Goal: Complete application form: Complete application form

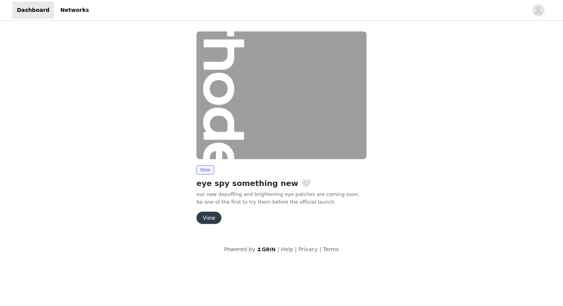
click at [205, 220] on button "View" at bounding box center [209, 217] width 25 height 12
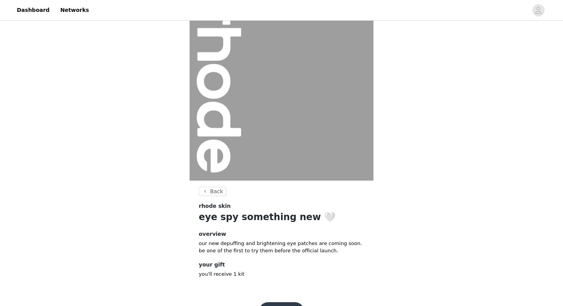
scroll to position [50, 0]
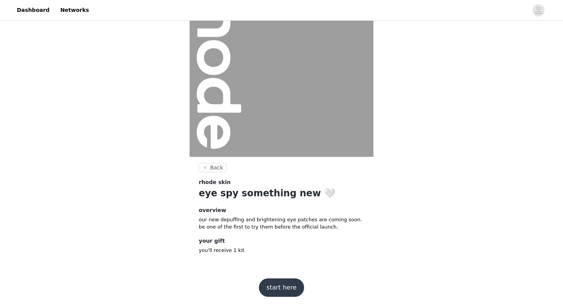
click at [275, 292] on button "start here" at bounding box center [281, 287] width 45 height 18
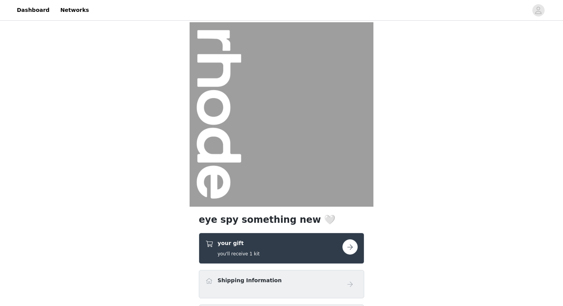
scroll to position [92, 0]
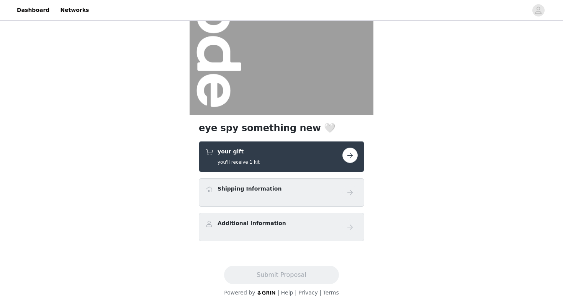
click at [249, 196] on div "Shipping Information" at bounding box center [281, 192] width 152 height 15
click at [279, 156] on div "your gift you'll receive 1 kit" at bounding box center [273, 157] width 137 height 18
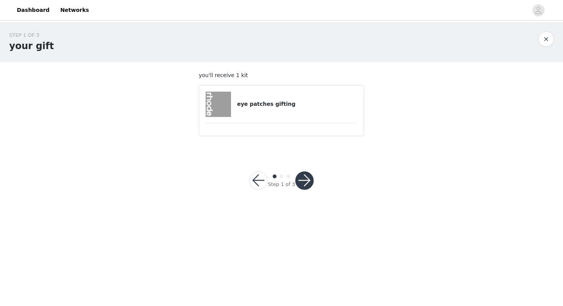
click at [252, 101] on h4 "eye patches gifting" at bounding box center [297, 104] width 121 height 8
click at [220, 103] on img at bounding box center [218, 104] width 25 height 25
click at [303, 180] on button "button" at bounding box center [304, 180] width 18 height 18
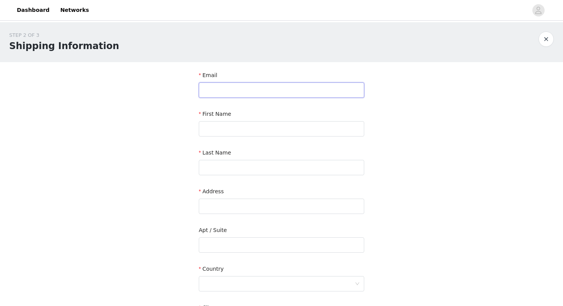
click at [217, 90] on input "text" at bounding box center [282, 89] width 166 height 15
type input "[EMAIL_ADDRESS][DOMAIN_NAME]"
type input "[PERSON_NAME]"
type input "[STREET_ADDRESS]"
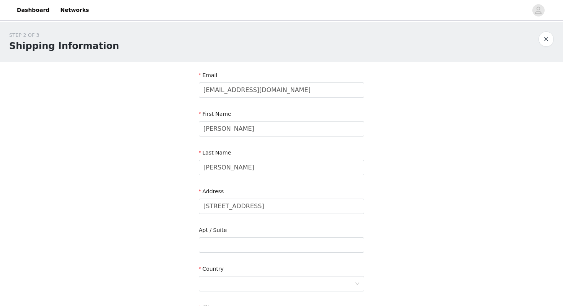
type input "[GEOGRAPHIC_DATA]"
type input "75230"
type input "8058235391"
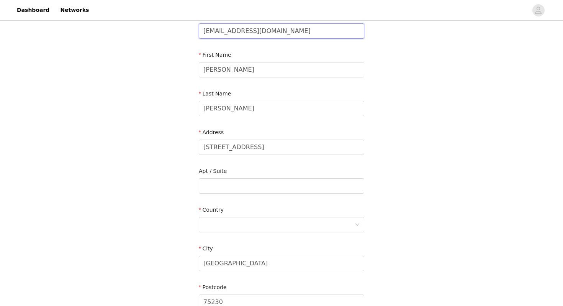
scroll to position [74, 0]
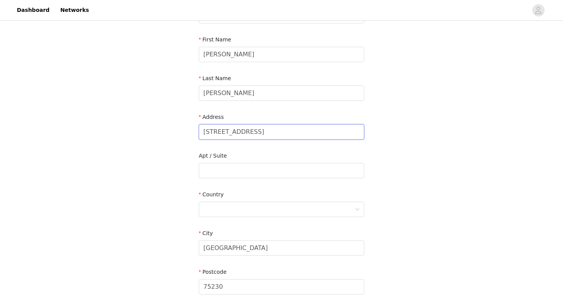
click at [221, 138] on input "[STREET_ADDRESS]" at bounding box center [282, 131] width 166 height 15
type input "[STREET_ADDRESS]"
click at [215, 168] on input "text" at bounding box center [282, 170] width 166 height 15
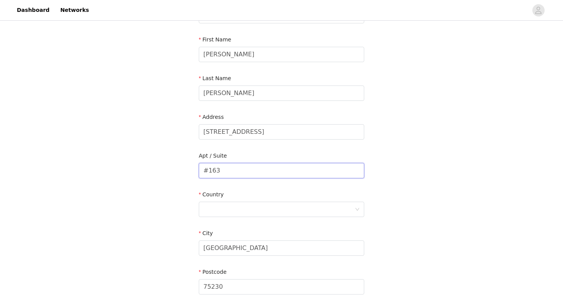
type input "#163"
click at [210, 200] on div "Country" at bounding box center [282, 195] width 166 height 11
click at [209, 202] on div at bounding box center [278, 209] width 151 height 15
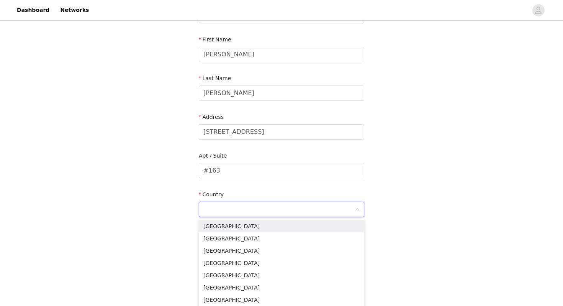
type input "[GEOGRAPHIC_DATA]"
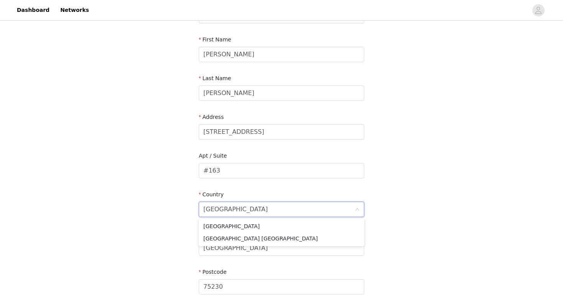
click at [157, 221] on div "STEP 2 OF 3 Shipping Information Email [EMAIL_ADDRESS][DOMAIN_NAME] First Name …" at bounding box center [281, 151] width 563 height 407
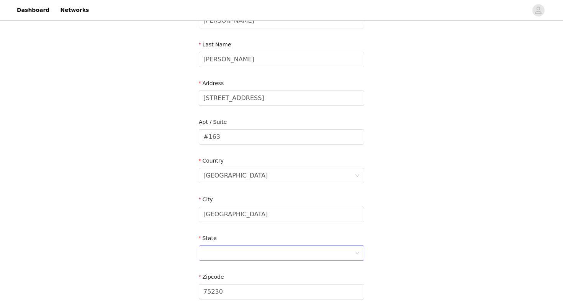
click at [208, 249] on div at bounding box center [278, 253] width 151 height 15
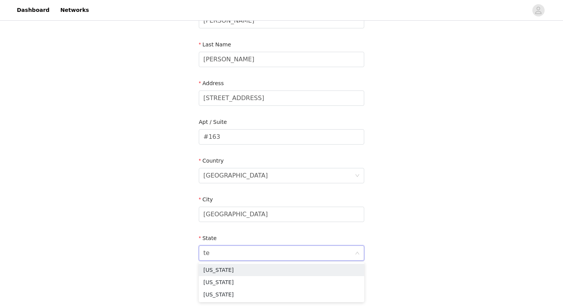
type input "tex"
click at [210, 269] on li "[US_STATE]" at bounding box center [282, 270] width 166 height 12
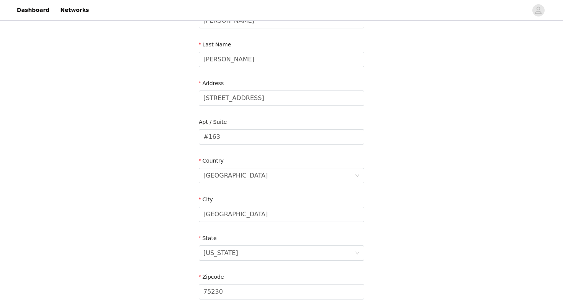
click at [168, 268] on div "STEP 2 OF 3 Shipping Information Email [EMAIL_ADDRESS][DOMAIN_NAME] First Name …" at bounding box center [281, 136] width 563 height 445
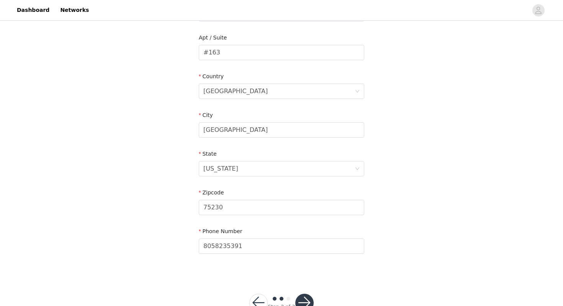
scroll to position [193, 0]
click at [210, 249] on input "8058235391" at bounding box center [282, 245] width 166 height 15
type input "4697055860"
click at [178, 256] on div "STEP 2 OF 3 Shipping Information Email [EMAIL_ADDRESS][DOMAIN_NAME] First Name …" at bounding box center [281, 51] width 563 height 445
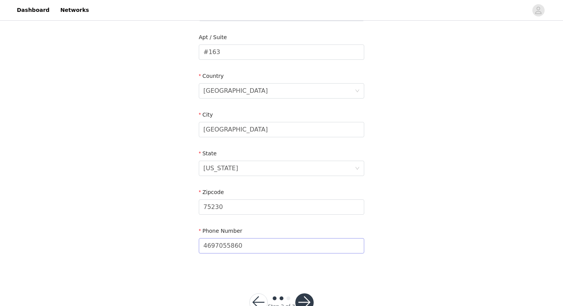
scroll to position [214, 0]
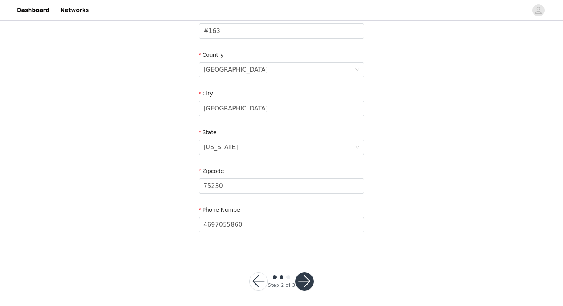
click at [305, 280] on button "button" at bounding box center [304, 281] width 18 height 18
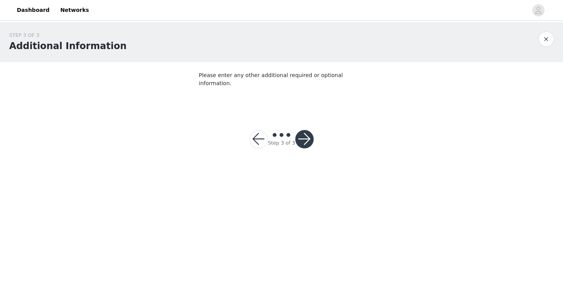
click at [307, 130] on button "button" at bounding box center [304, 139] width 18 height 18
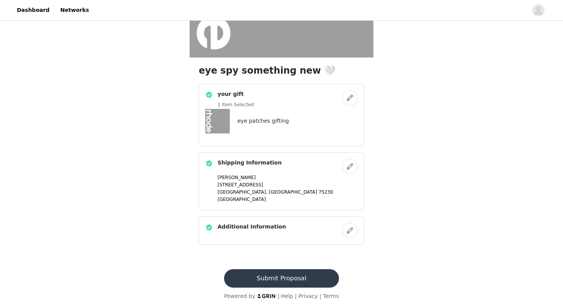
scroll to position [152, 0]
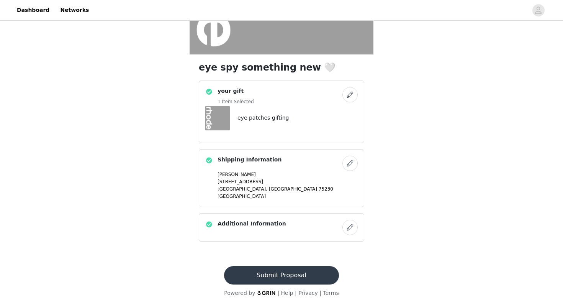
click at [266, 274] on button "Submit Proposal" at bounding box center [281, 275] width 115 height 18
